Goal: Task Accomplishment & Management: Complete application form

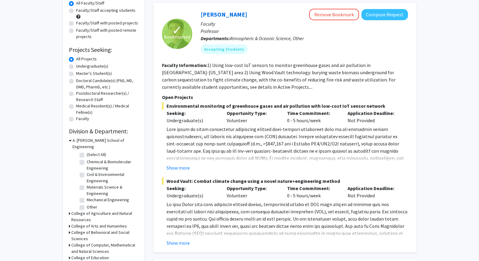
scroll to position [59, 0]
click at [184, 167] on button "Show more" at bounding box center [177, 167] width 23 height 7
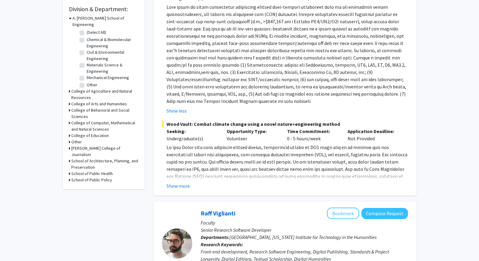
scroll to position [192, 0]
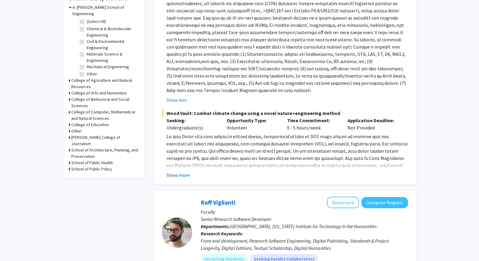
click at [171, 174] on button "Show more" at bounding box center [177, 175] width 23 height 7
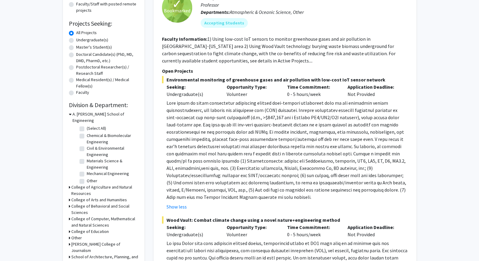
scroll to position [13, 0]
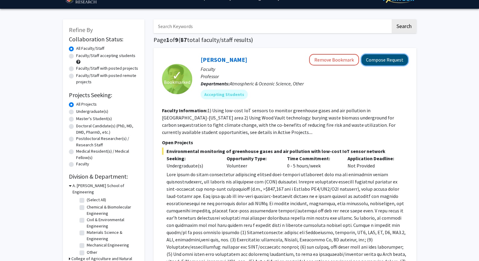
click at [388, 60] on button "Compose Request" at bounding box center [384, 59] width 47 height 11
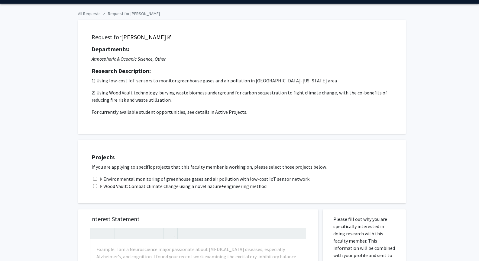
scroll to position [37, 0]
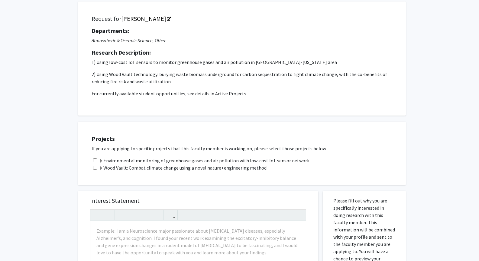
click at [121, 159] on label "Environmental monitoring of greenhouse gases and air pollution with low-cost Io…" at bounding box center [203, 160] width 211 height 7
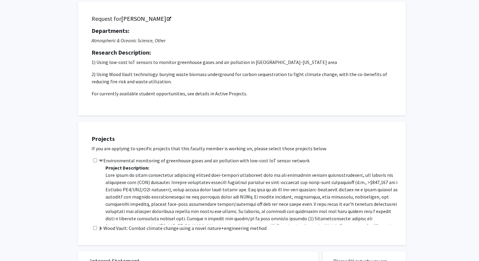
click at [92, 160] on div "Environmental monitoring of greenhouse gases and air pollution with low-cost Io…" at bounding box center [246, 191] width 308 height 68
click at [91, 159] on div "Projects If you are applying to specific projects that this faculty member is w…" at bounding box center [245, 183] width 320 height 109
click at [95, 161] on input "checkbox" at bounding box center [95, 161] width 4 height 4
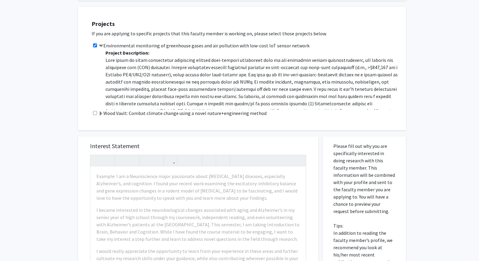
scroll to position [150, 0]
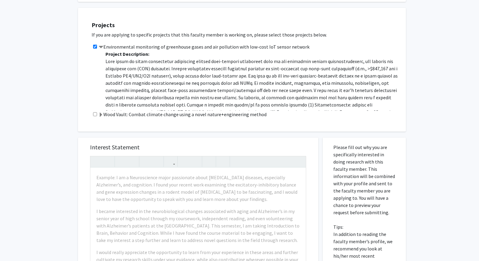
click at [116, 45] on label "Environmental monitoring of greenhouse gases and air pollution with low-cost Io…" at bounding box center [203, 46] width 211 height 7
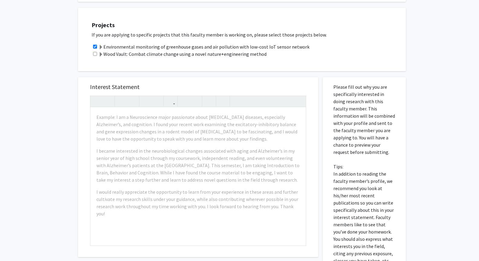
click at [94, 46] on input "checkbox" at bounding box center [95, 47] width 4 height 4
checkbox input "false"
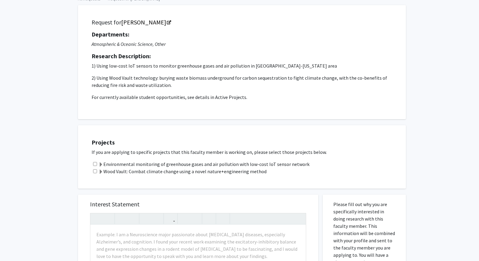
scroll to position [33, 0]
